Goal: Task Accomplishment & Management: Manage account settings

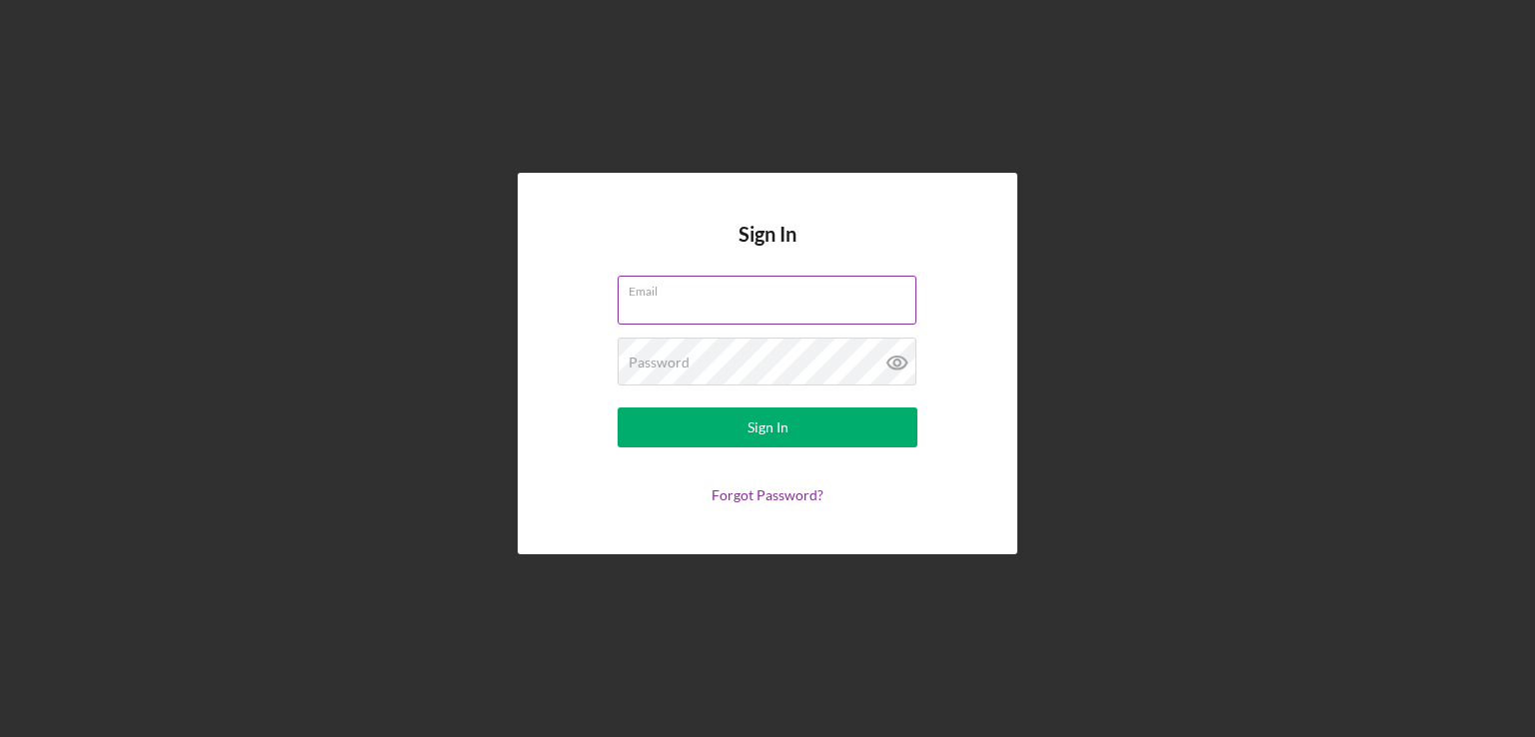
click at [731, 300] on input "Email" at bounding box center [766, 300] width 299 height 48
type input "[EMAIL_ADDRESS][DOMAIN_NAME]"
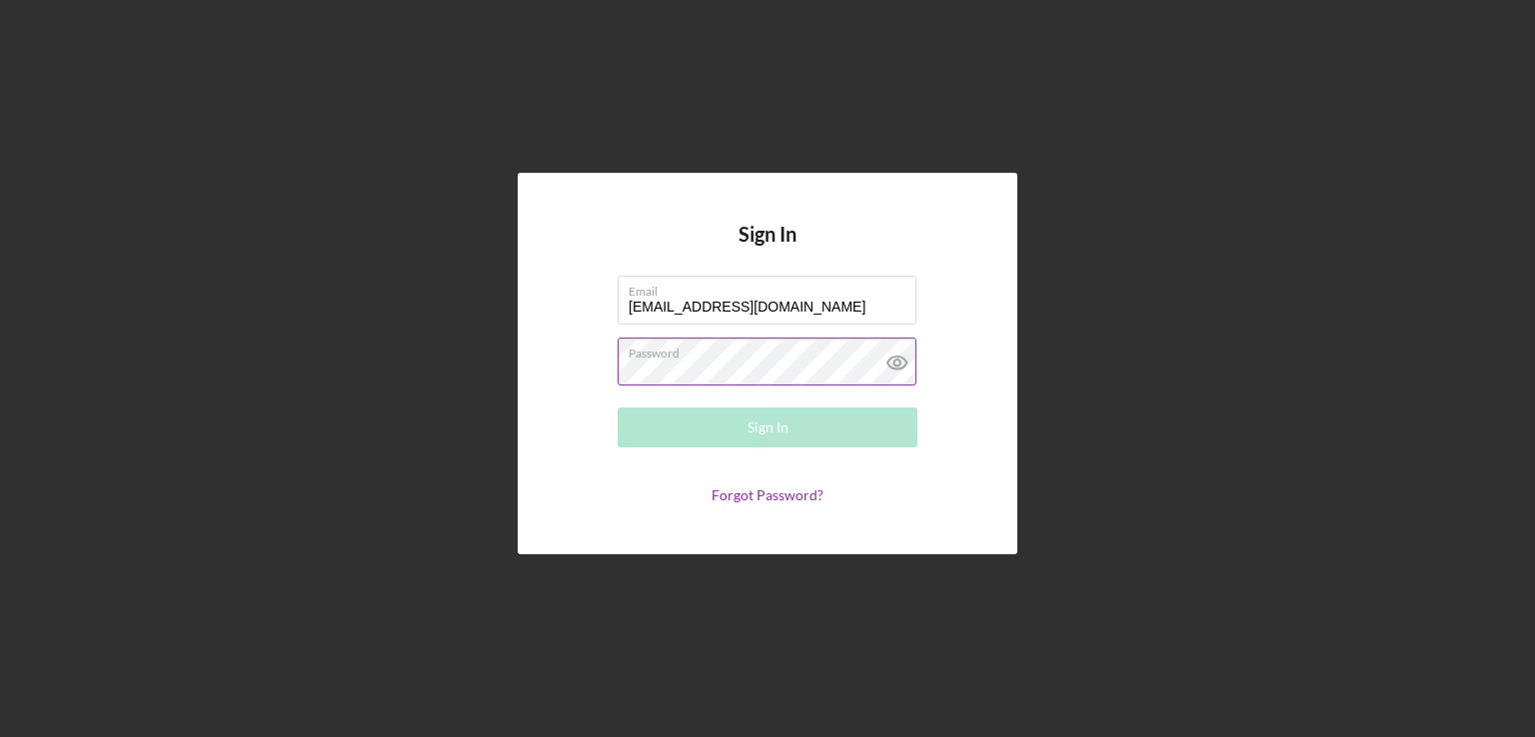
click at [718, 357] on div "Password Required" at bounding box center [767, 363] width 300 height 50
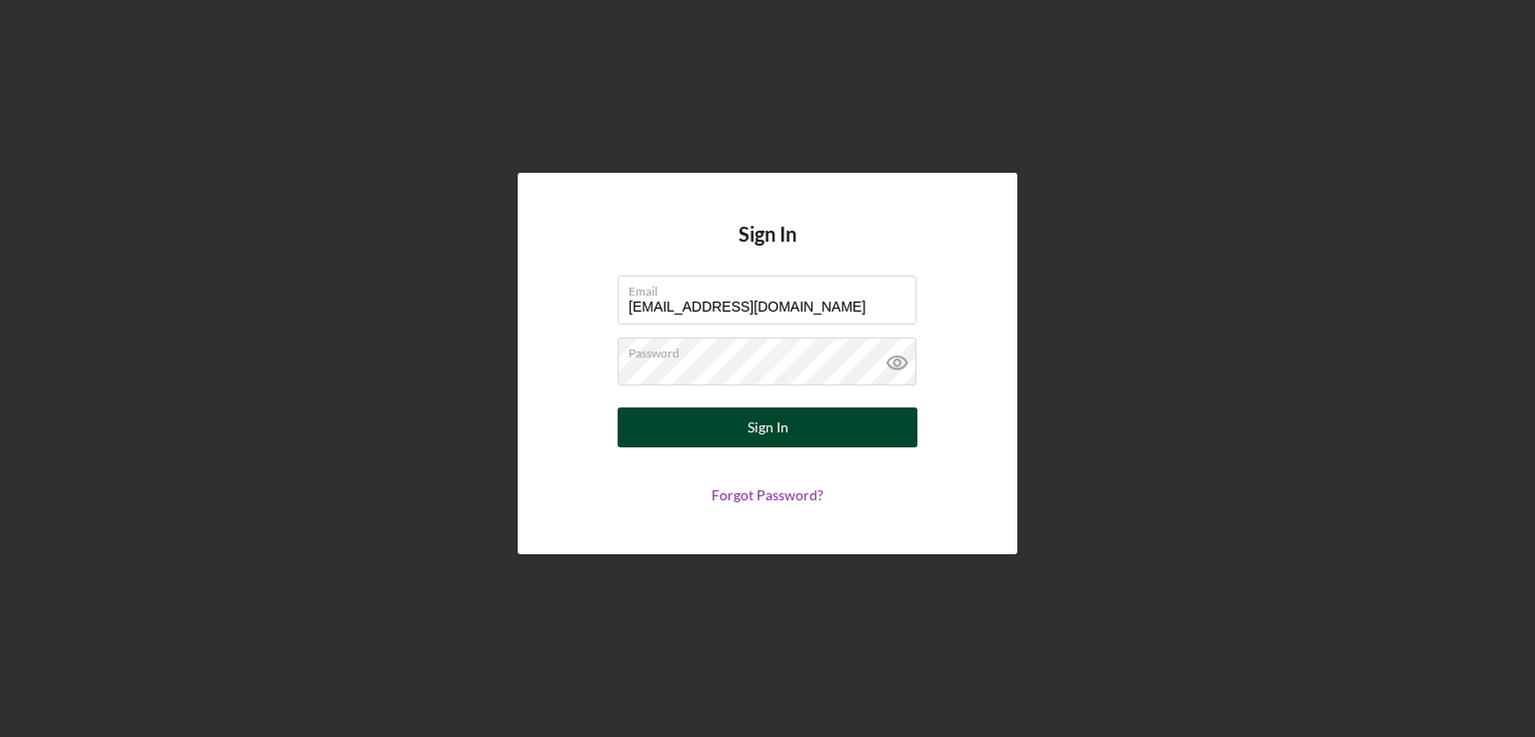
click at [674, 429] on button "Sign In" at bounding box center [767, 428] width 300 height 40
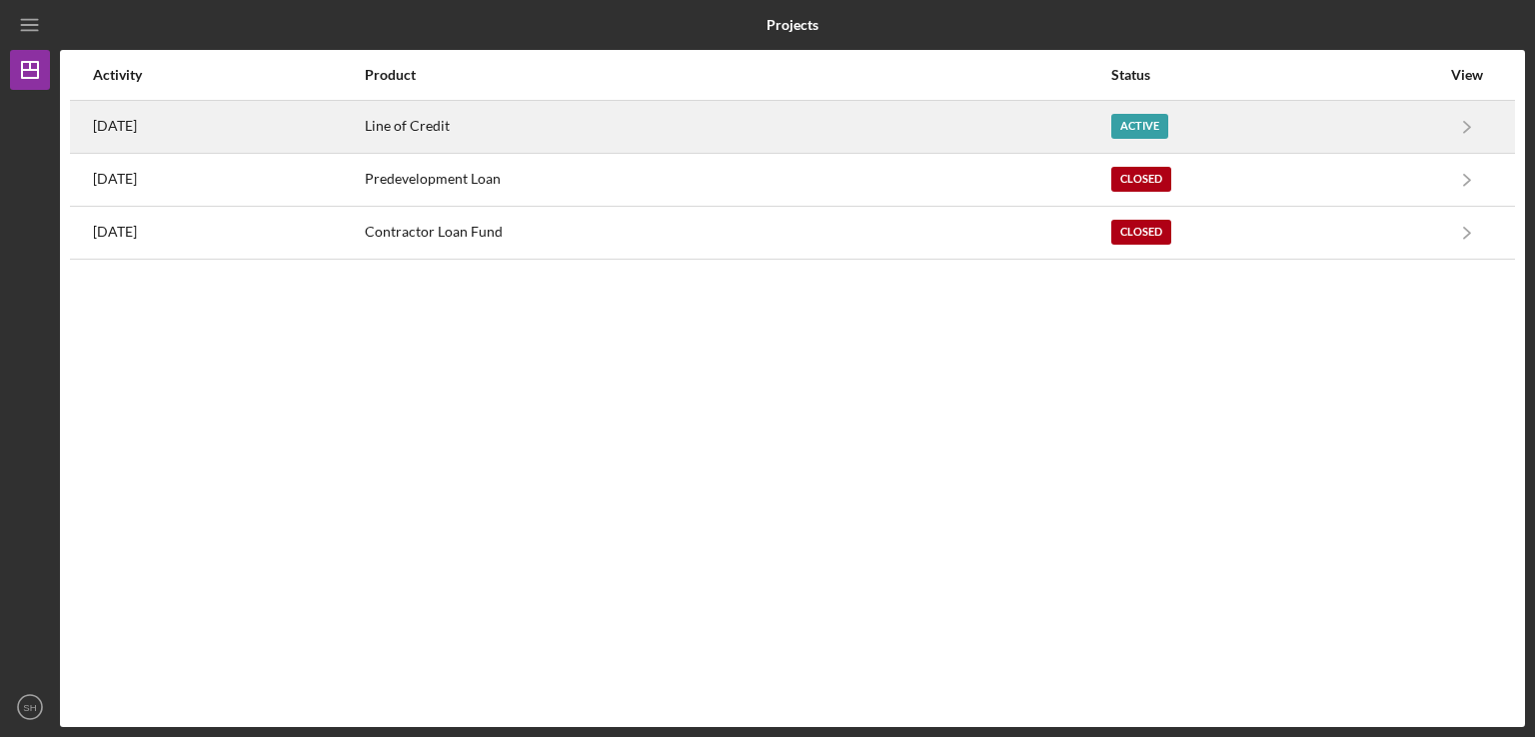
click at [1164, 120] on div "Active" at bounding box center [1139, 126] width 57 height 25
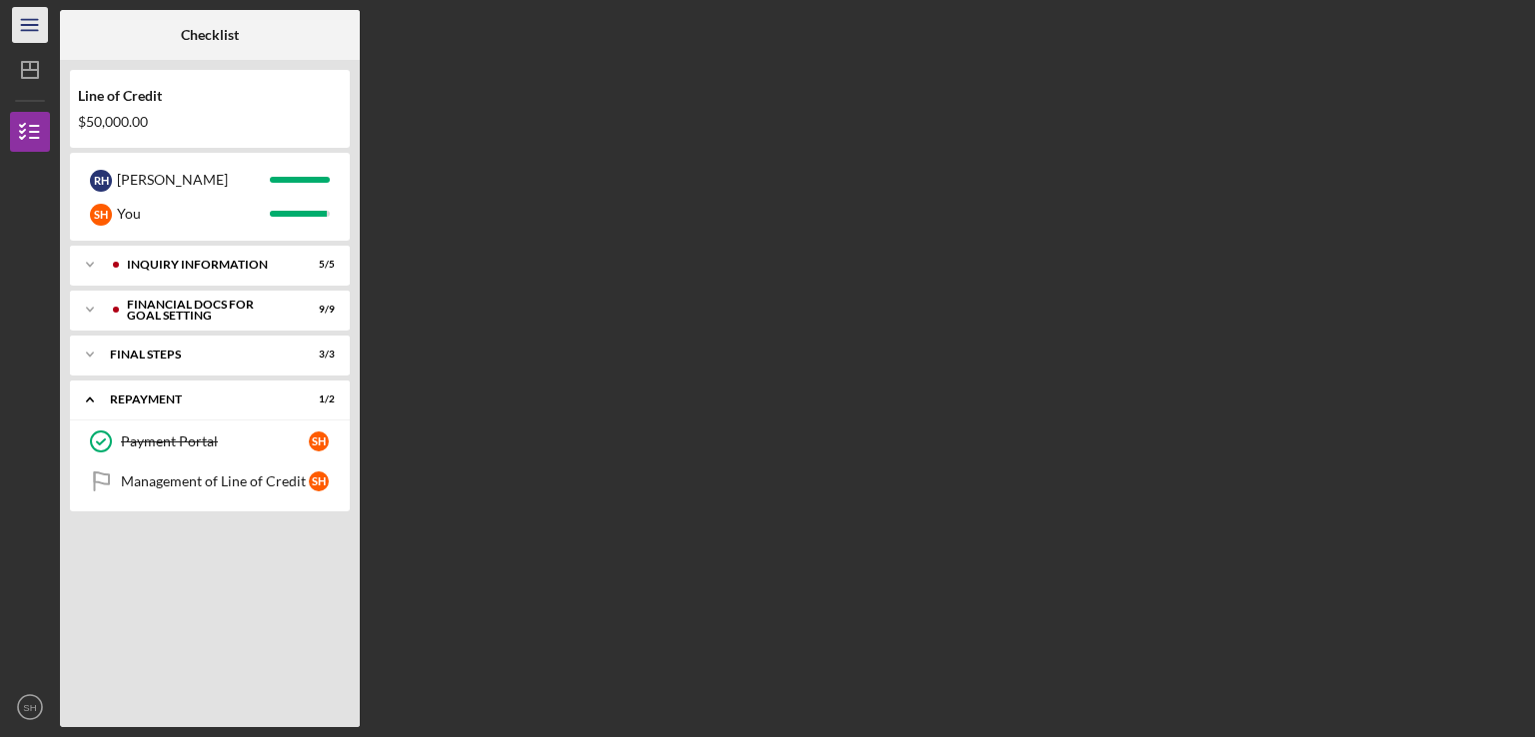
click at [39, 27] on icon "Icon/Menu" at bounding box center [30, 25] width 45 height 45
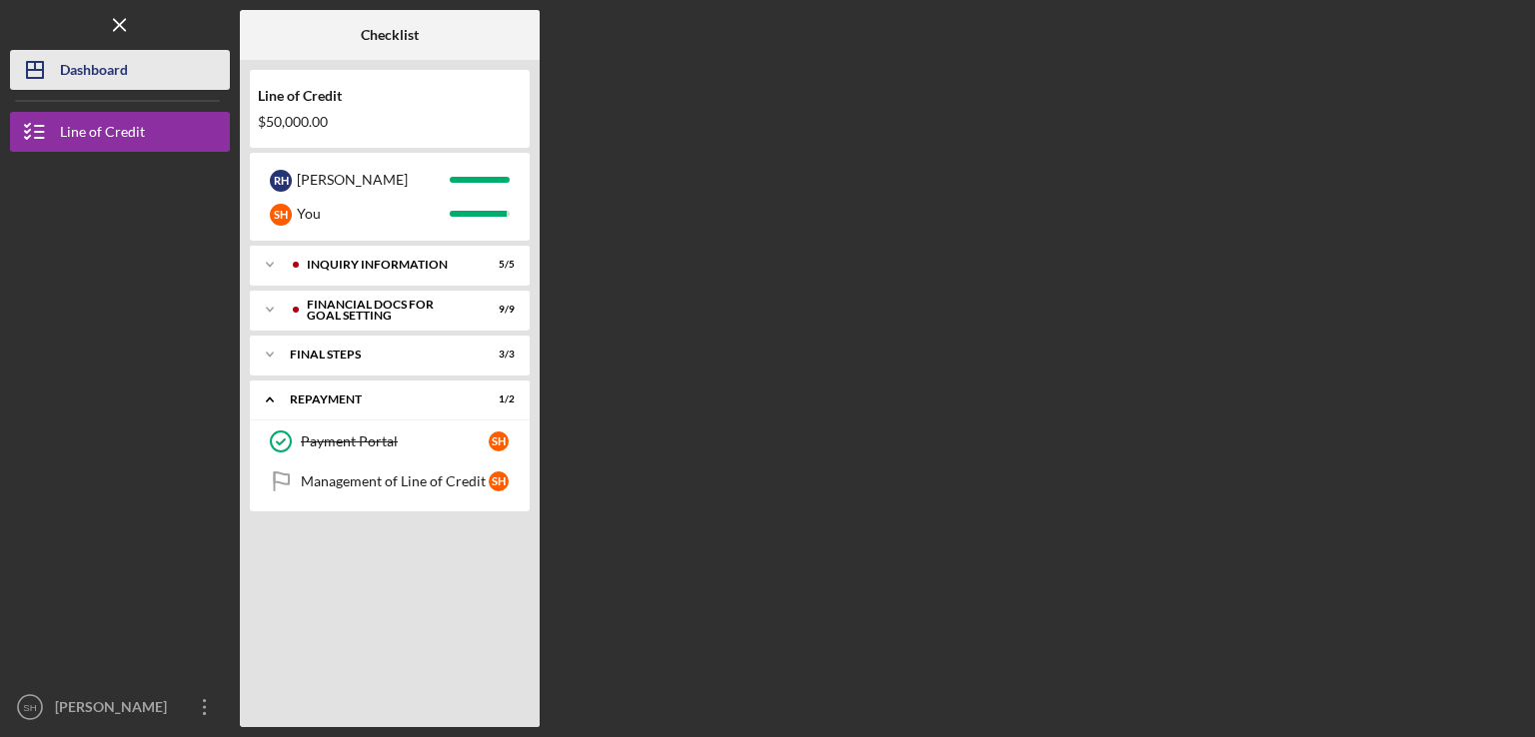
click at [63, 81] on div "Dashboard" at bounding box center [94, 72] width 68 height 45
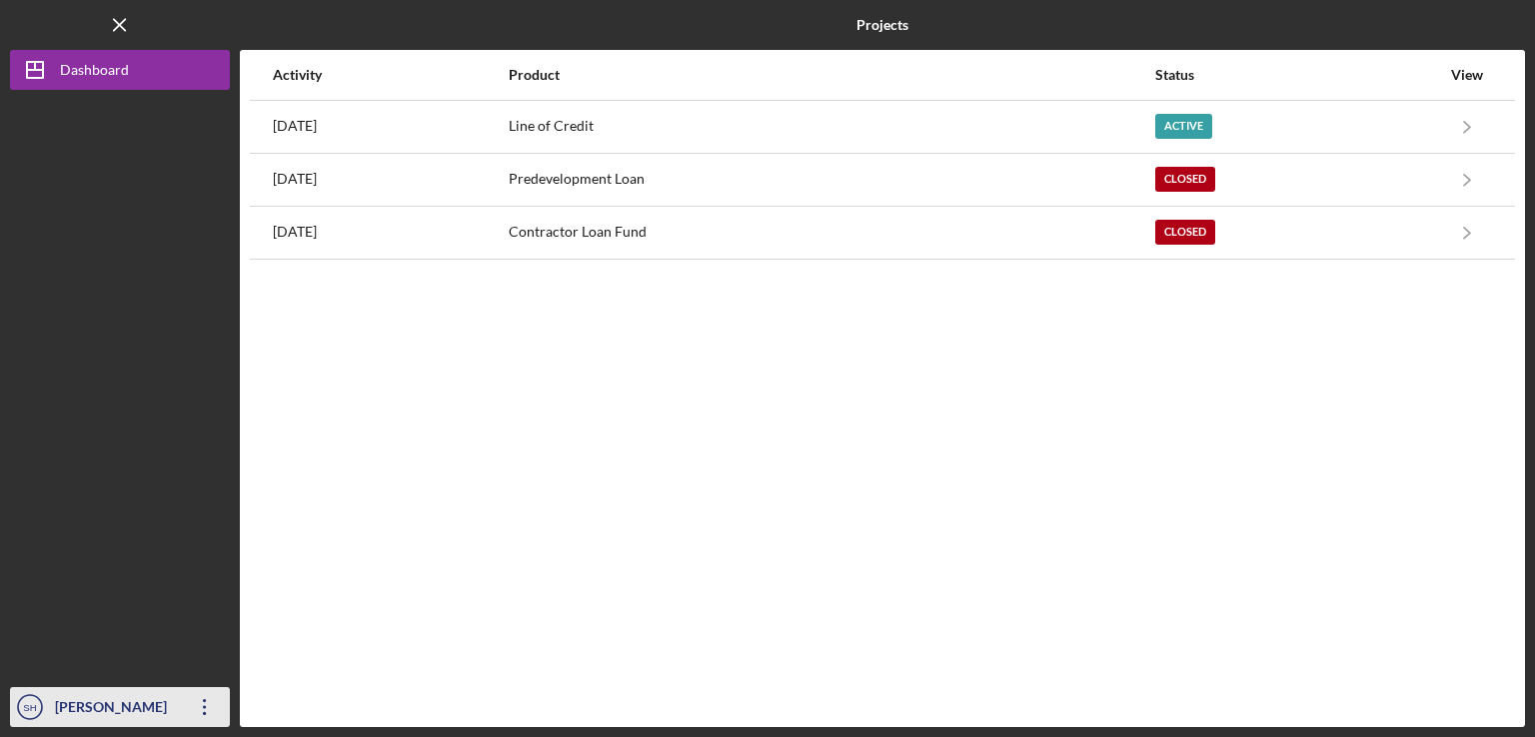
click at [155, 708] on div "[PERSON_NAME]" at bounding box center [115, 709] width 130 height 45
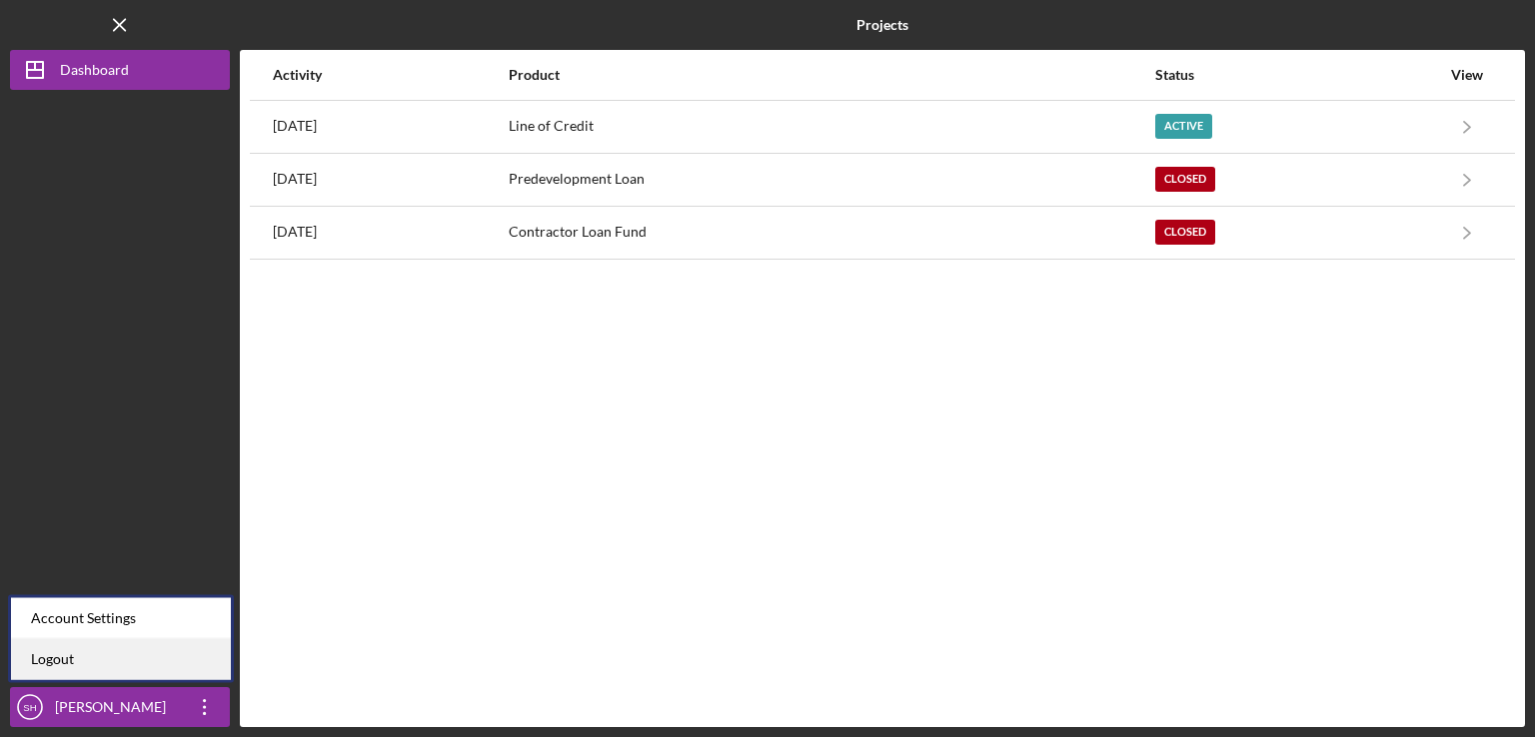
click at [69, 667] on link "Logout" at bounding box center [121, 659] width 220 height 41
